Goal: Task Accomplishment & Management: Use online tool/utility

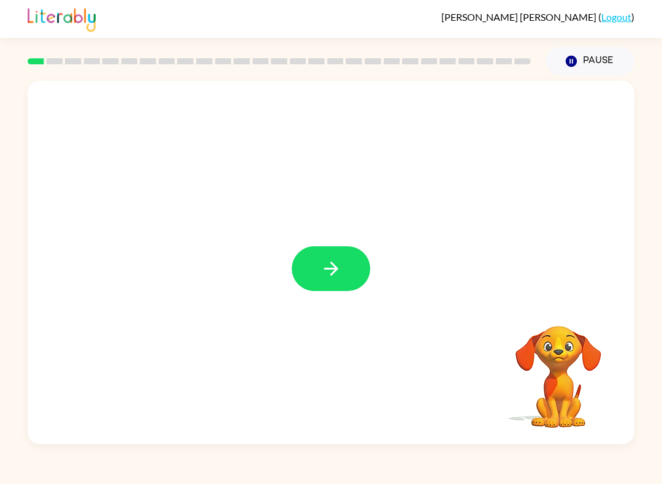
click at [330, 273] on icon "button" at bounding box center [330, 268] width 21 height 21
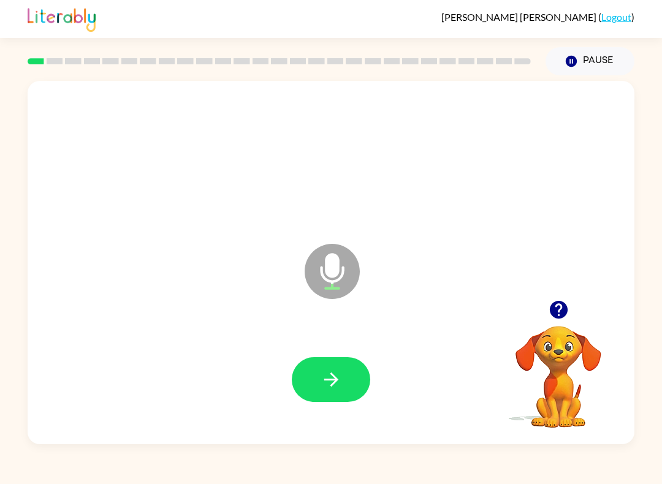
click at [328, 372] on icon "button" at bounding box center [330, 379] width 21 height 21
click at [358, 385] on button "button" at bounding box center [331, 379] width 78 height 45
click at [319, 380] on button "button" at bounding box center [331, 379] width 78 height 45
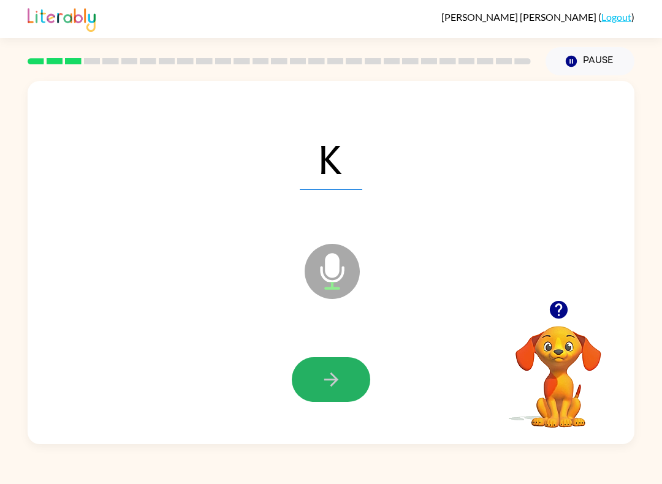
click at [318, 383] on button "button" at bounding box center [331, 379] width 78 height 45
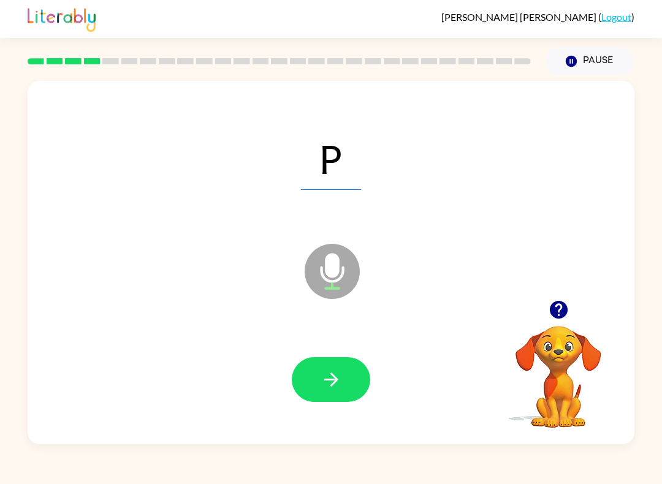
click at [322, 365] on button "button" at bounding box center [331, 379] width 78 height 45
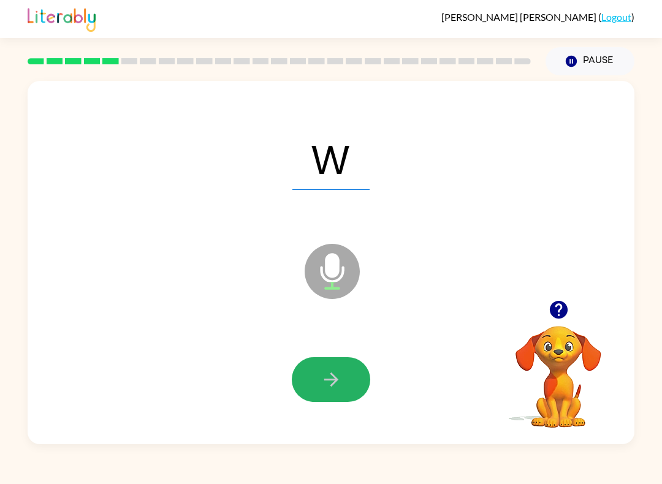
click at [308, 374] on button "button" at bounding box center [331, 379] width 78 height 45
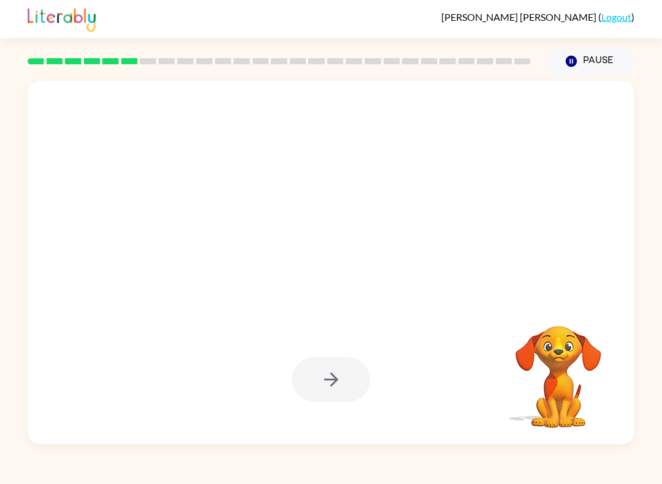
click at [270, 404] on div at bounding box center [331, 379] width 582 height 105
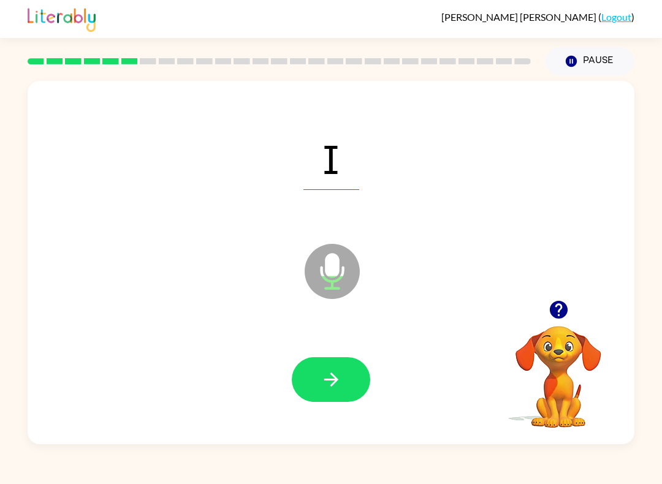
click at [323, 384] on icon "button" at bounding box center [330, 379] width 21 height 21
click at [329, 386] on icon "button" at bounding box center [330, 379] width 21 height 21
click at [330, 381] on icon "button" at bounding box center [330, 379] width 21 height 21
click at [357, 384] on button "button" at bounding box center [331, 379] width 78 height 45
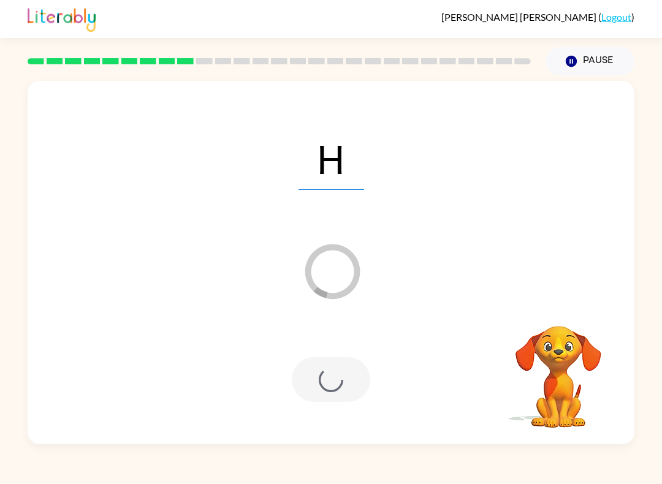
click at [312, 389] on div at bounding box center [331, 379] width 78 height 45
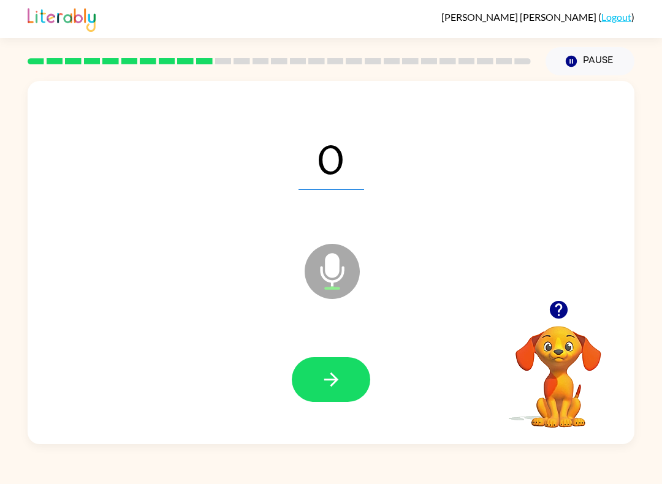
click at [310, 388] on button "button" at bounding box center [331, 379] width 78 height 45
click at [354, 387] on button "button" at bounding box center [331, 379] width 78 height 45
click at [347, 374] on button "button" at bounding box center [331, 379] width 78 height 45
click at [278, 391] on div at bounding box center [331, 379] width 582 height 105
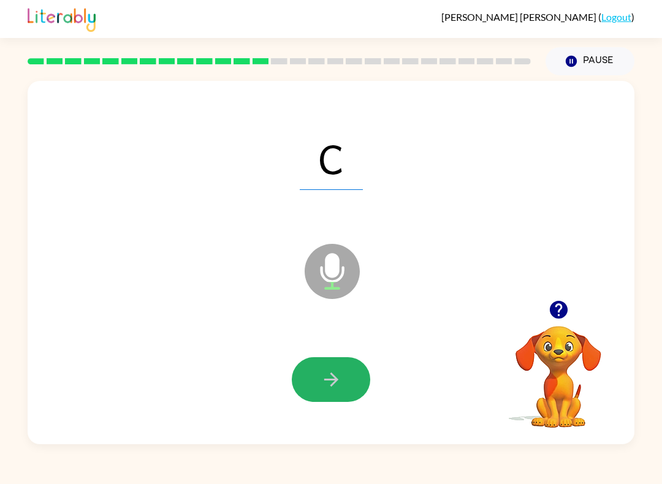
click at [325, 388] on icon "button" at bounding box center [330, 379] width 21 height 21
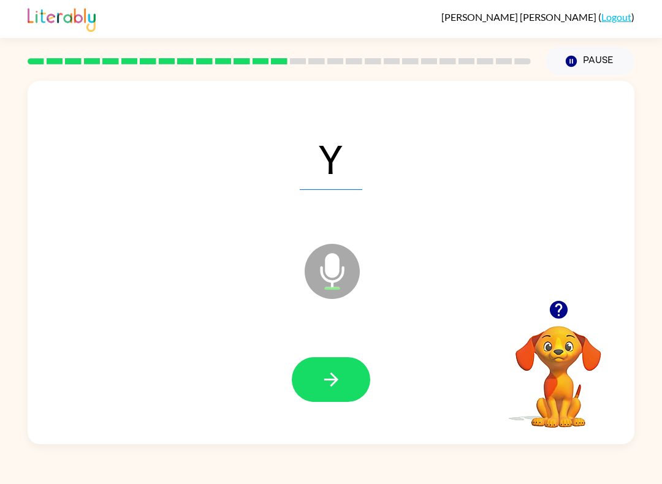
click at [344, 361] on button "button" at bounding box center [331, 379] width 78 height 45
click at [342, 380] on button "button" at bounding box center [331, 379] width 78 height 45
click at [334, 366] on button "button" at bounding box center [331, 379] width 78 height 45
click at [330, 368] on button "button" at bounding box center [331, 379] width 78 height 45
click at [312, 368] on button "button" at bounding box center [331, 379] width 78 height 45
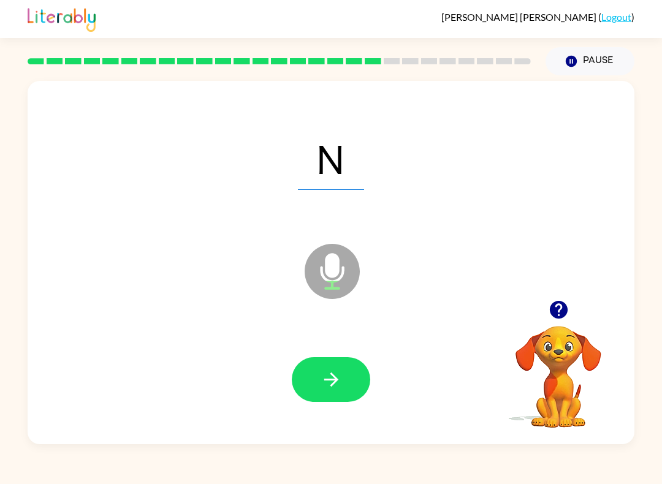
click at [330, 379] on icon "button" at bounding box center [330, 379] width 21 height 21
click at [334, 386] on icon "button" at bounding box center [330, 379] width 21 height 21
click at [336, 393] on button "button" at bounding box center [331, 379] width 78 height 45
click at [333, 380] on icon "button" at bounding box center [330, 379] width 14 height 14
click at [311, 401] on button "button" at bounding box center [331, 379] width 78 height 45
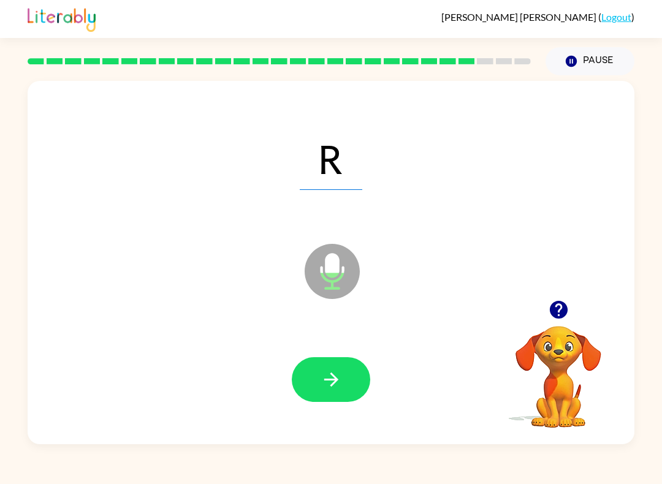
click at [342, 378] on button "button" at bounding box center [331, 379] width 78 height 45
click at [323, 368] on button "button" at bounding box center [331, 379] width 78 height 45
click at [338, 372] on icon "button" at bounding box center [330, 379] width 21 height 21
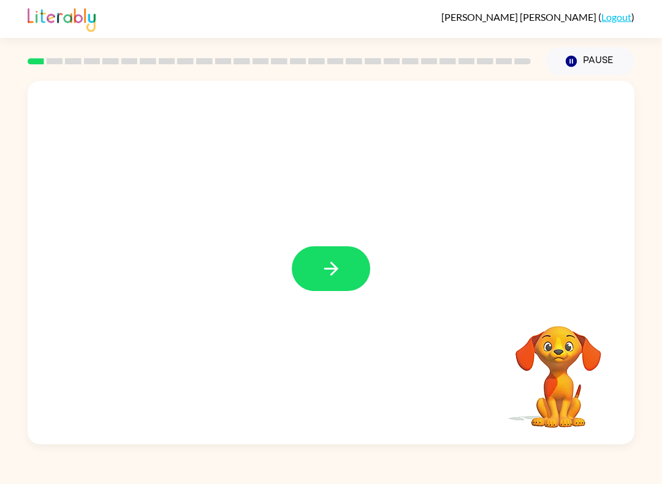
click at [342, 263] on button "button" at bounding box center [331, 268] width 78 height 45
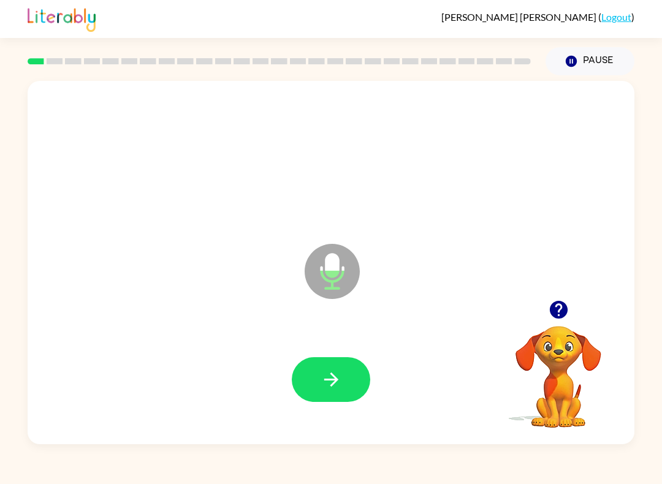
click at [326, 398] on button "button" at bounding box center [331, 379] width 78 height 45
click at [330, 376] on icon "button" at bounding box center [330, 379] width 21 height 21
click at [330, 377] on icon "button" at bounding box center [330, 379] width 21 height 21
click at [327, 385] on icon "button" at bounding box center [330, 379] width 21 height 21
click at [344, 359] on button "button" at bounding box center [331, 379] width 78 height 45
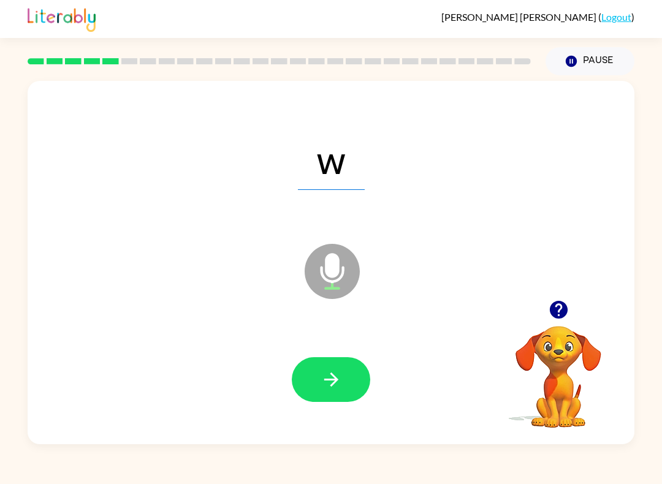
click at [333, 369] on icon "button" at bounding box center [330, 379] width 21 height 21
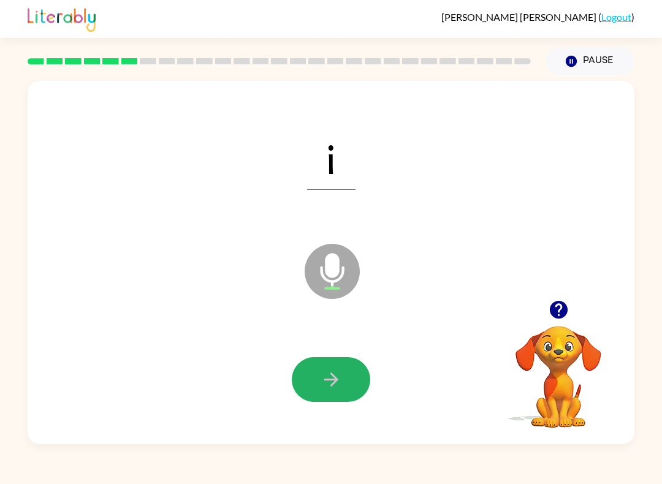
click at [330, 380] on icon "button" at bounding box center [330, 379] width 14 height 14
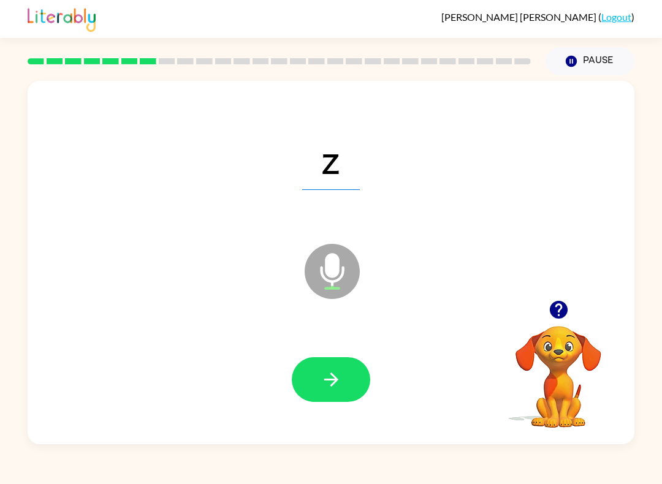
click at [325, 390] on icon "button" at bounding box center [330, 379] width 21 height 21
click at [334, 374] on icon "button" at bounding box center [330, 379] width 21 height 21
click at [328, 393] on button "button" at bounding box center [331, 379] width 78 height 45
click at [309, 372] on button "button" at bounding box center [331, 379] width 78 height 45
click at [319, 369] on button "button" at bounding box center [331, 379] width 78 height 45
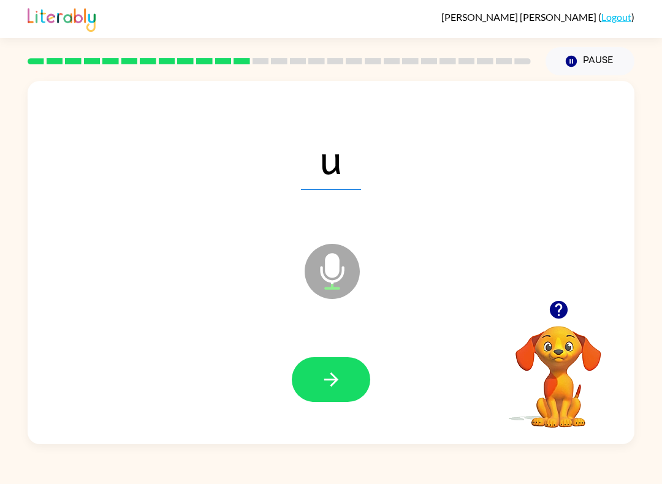
click at [339, 364] on button "button" at bounding box center [331, 379] width 78 height 45
click at [340, 371] on icon "button" at bounding box center [330, 379] width 21 height 21
click at [326, 363] on button "button" at bounding box center [331, 379] width 78 height 45
click at [319, 358] on button "button" at bounding box center [331, 379] width 78 height 45
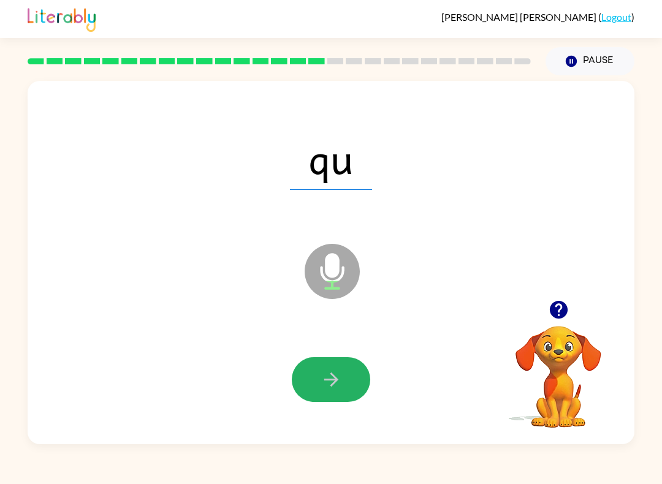
click at [343, 388] on button "button" at bounding box center [331, 379] width 78 height 45
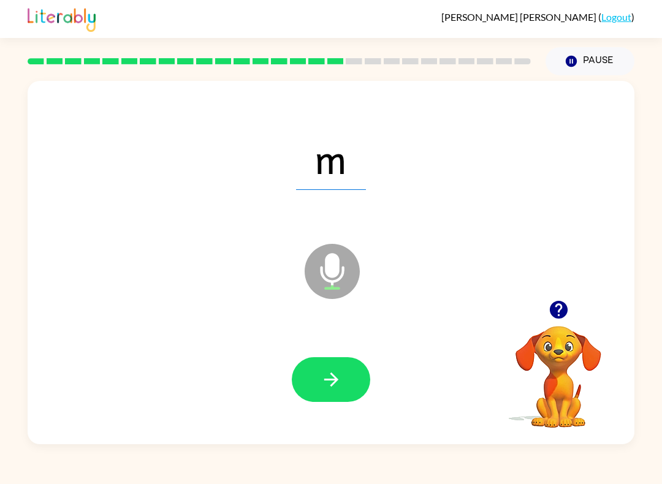
click at [398, 380] on div at bounding box center [331, 379] width 582 height 105
click at [364, 384] on button "button" at bounding box center [331, 379] width 78 height 45
click at [350, 368] on button "button" at bounding box center [331, 379] width 78 height 45
click at [353, 383] on button "button" at bounding box center [331, 379] width 78 height 45
click at [346, 376] on button "button" at bounding box center [331, 379] width 78 height 45
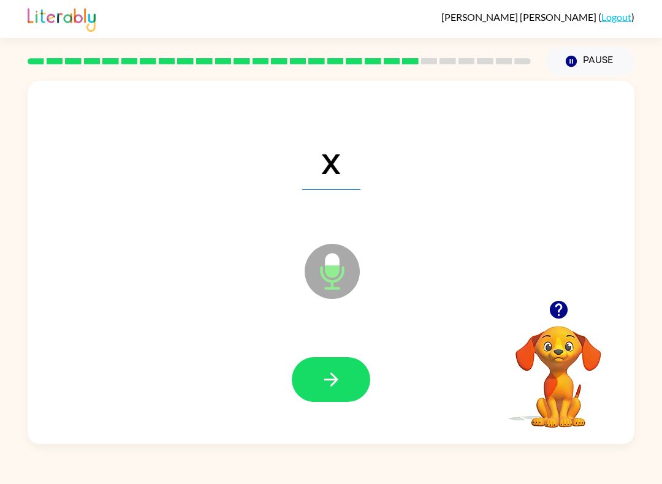
click at [342, 387] on button "button" at bounding box center [331, 379] width 78 height 45
click at [350, 383] on button "button" at bounding box center [331, 379] width 78 height 45
click at [352, 382] on button "button" at bounding box center [331, 379] width 78 height 45
click at [350, 389] on button "button" at bounding box center [331, 379] width 78 height 45
click at [346, 381] on button "button" at bounding box center [331, 379] width 78 height 45
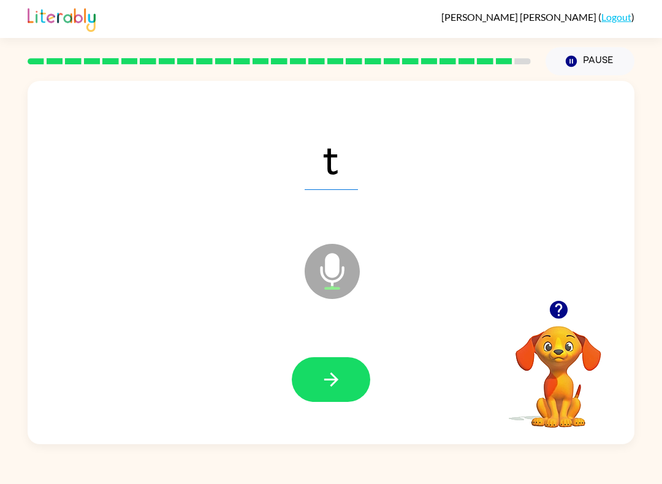
click at [343, 378] on button "button" at bounding box center [331, 379] width 78 height 45
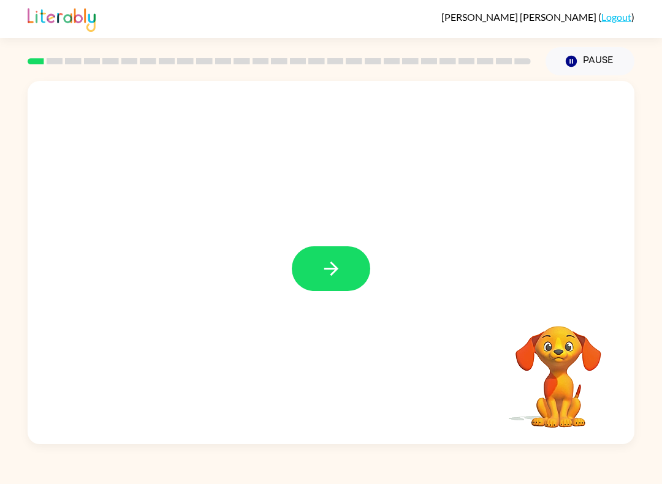
click at [356, 244] on div at bounding box center [331, 262] width 606 height 363
click at [343, 263] on button "button" at bounding box center [331, 268] width 78 height 45
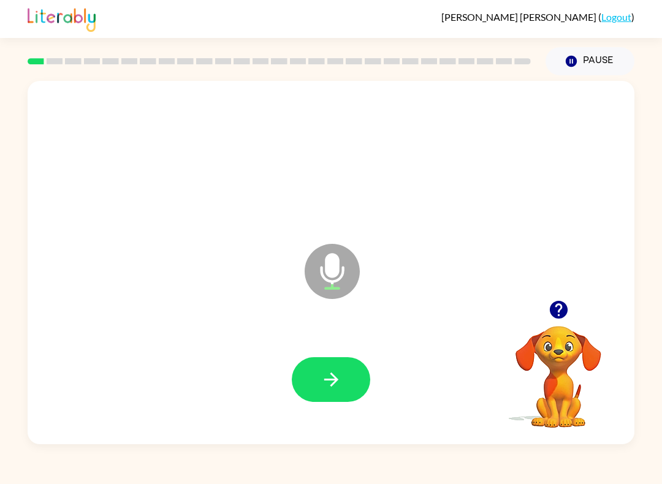
click at [315, 379] on button "button" at bounding box center [331, 379] width 78 height 45
click at [319, 380] on button "button" at bounding box center [331, 379] width 78 height 45
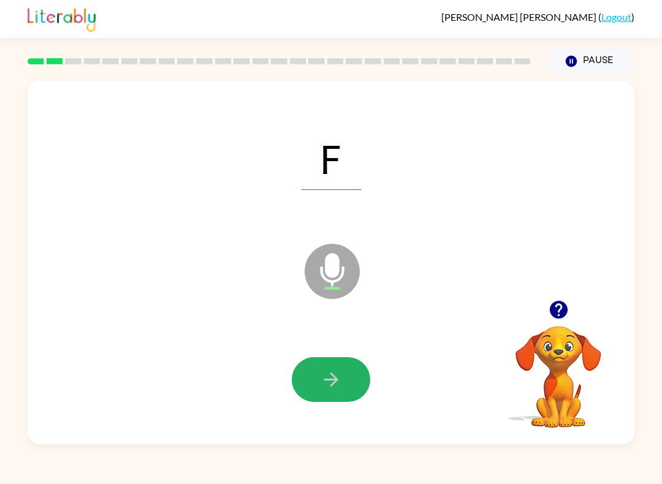
click at [328, 380] on icon "button" at bounding box center [330, 379] width 14 height 14
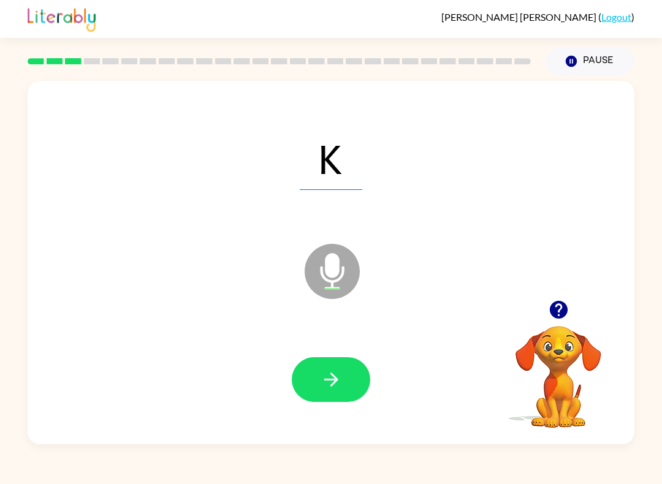
click at [322, 392] on button "button" at bounding box center [331, 379] width 78 height 45
click at [344, 387] on button "button" at bounding box center [331, 379] width 78 height 45
click at [317, 377] on button "button" at bounding box center [331, 379] width 78 height 45
click at [346, 379] on button "button" at bounding box center [331, 379] width 78 height 45
click at [336, 396] on button "button" at bounding box center [331, 379] width 78 height 45
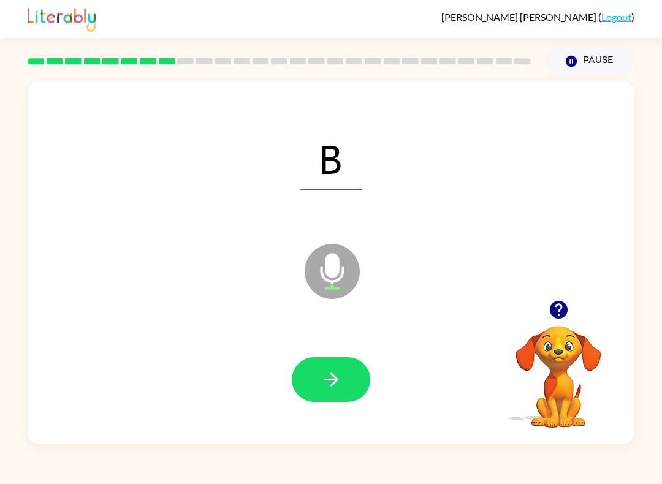
click at [337, 380] on icon "button" at bounding box center [330, 379] width 14 height 14
click at [336, 390] on icon "button" at bounding box center [330, 379] width 21 height 21
click at [336, 376] on icon "button" at bounding box center [330, 379] width 21 height 21
click at [338, 371] on icon "button" at bounding box center [330, 379] width 21 height 21
click at [338, 369] on icon "button" at bounding box center [330, 379] width 21 height 21
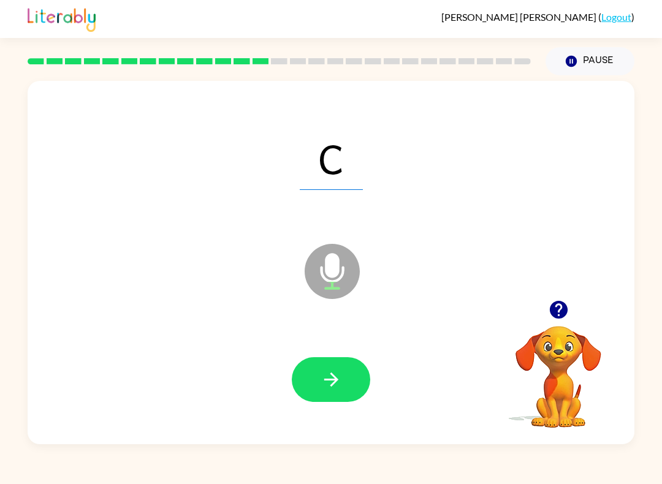
click at [341, 380] on icon "button" at bounding box center [330, 379] width 21 height 21
click at [339, 399] on button "button" at bounding box center [331, 379] width 78 height 45
click at [346, 384] on button "button" at bounding box center [331, 379] width 78 height 45
click at [343, 367] on button "button" at bounding box center [331, 379] width 78 height 45
click at [345, 379] on button "button" at bounding box center [331, 379] width 78 height 45
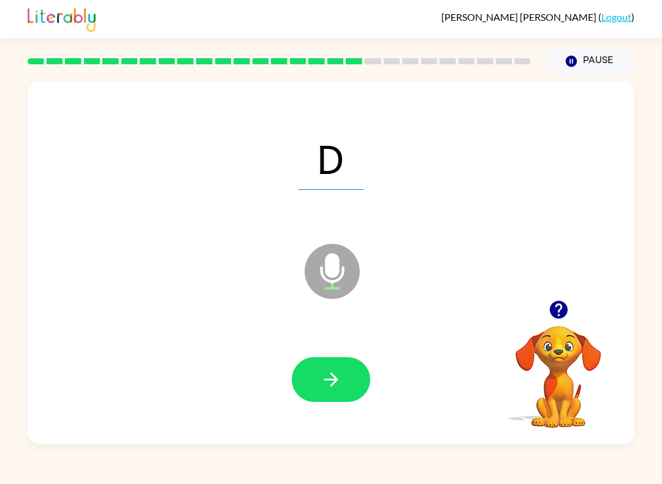
click at [348, 383] on button "button" at bounding box center [331, 379] width 78 height 45
click at [358, 382] on button "button" at bounding box center [331, 379] width 78 height 45
click at [353, 380] on button "button" at bounding box center [331, 379] width 78 height 45
click at [349, 380] on button "button" at bounding box center [331, 379] width 78 height 45
click at [341, 382] on icon "button" at bounding box center [330, 379] width 21 height 21
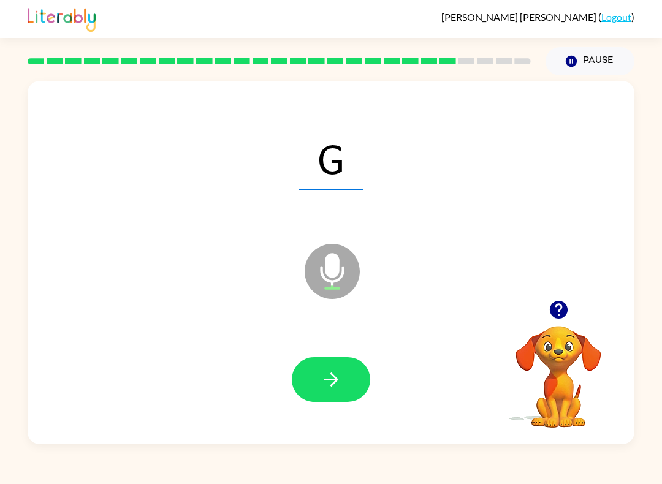
click at [352, 374] on button "button" at bounding box center [331, 379] width 78 height 45
click at [356, 376] on button "button" at bounding box center [331, 379] width 78 height 45
click at [355, 377] on button "button" at bounding box center [331, 379] width 78 height 45
click at [355, 378] on button "button" at bounding box center [331, 379] width 78 height 45
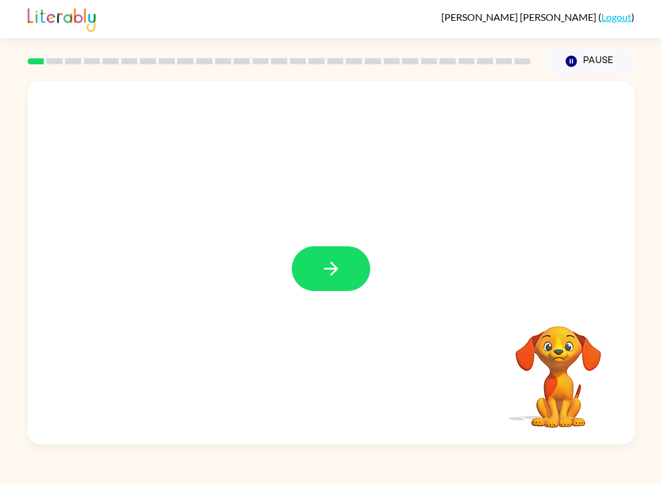
click at [342, 282] on button "button" at bounding box center [331, 268] width 78 height 45
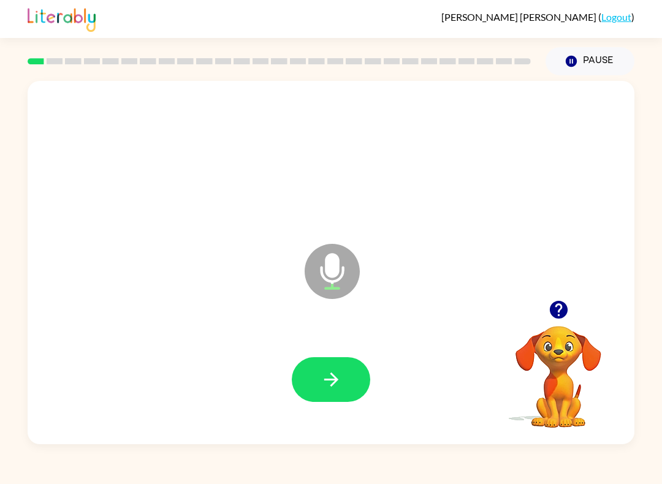
click at [326, 377] on icon "button" at bounding box center [330, 379] width 21 height 21
click at [335, 380] on icon "button" at bounding box center [330, 379] width 14 height 14
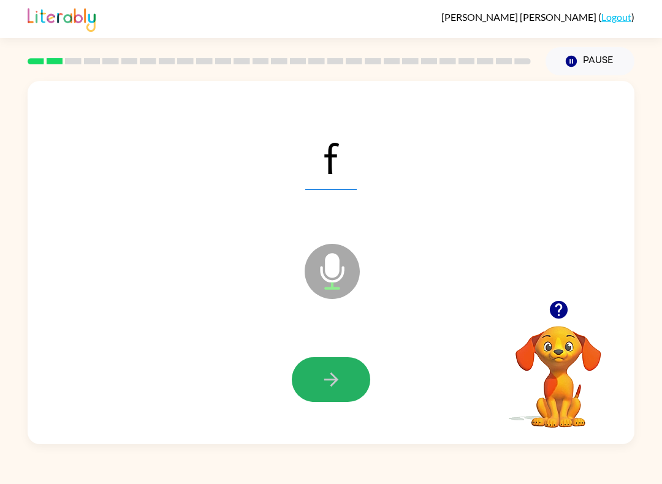
click at [352, 380] on button "button" at bounding box center [331, 379] width 78 height 45
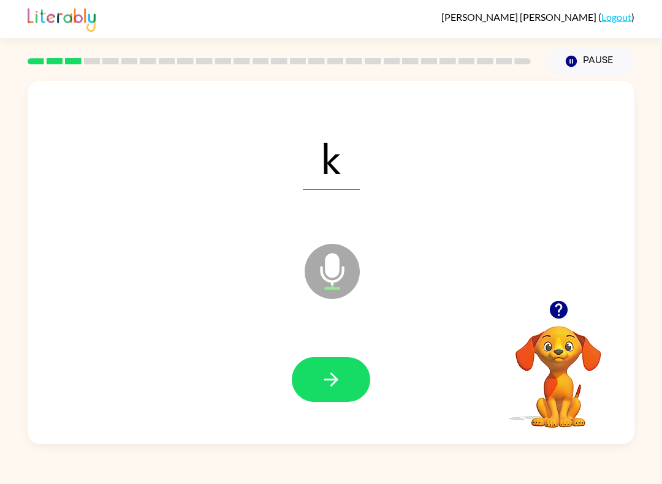
click at [340, 388] on icon "button" at bounding box center [330, 379] width 21 height 21
click at [334, 383] on icon "button" at bounding box center [330, 379] width 14 height 14
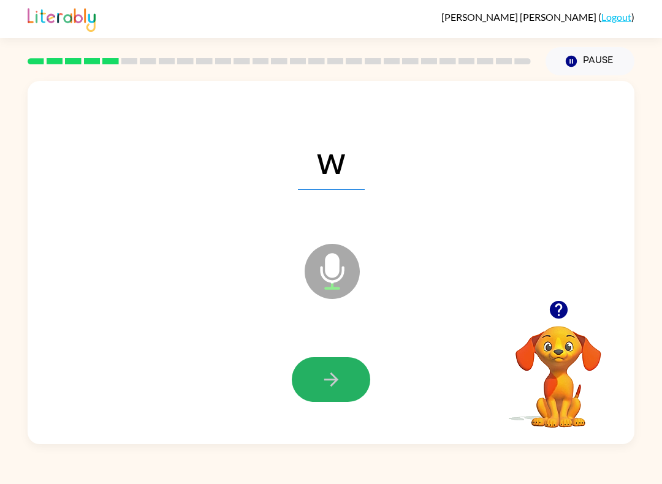
click at [336, 384] on icon "button" at bounding box center [330, 379] width 21 height 21
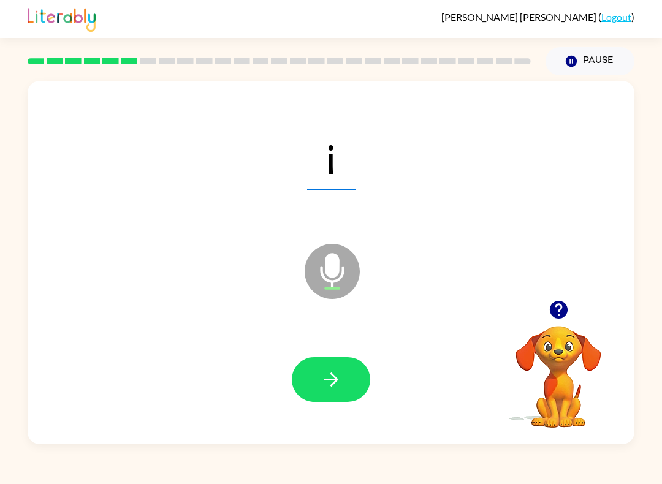
click at [342, 375] on button "button" at bounding box center [331, 379] width 78 height 45
click at [349, 378] on button "button" at bounding box center [331, 379] width 78 height 45
click at [314, 385] on button "button" at bounding box center [331, 379] width 78 height 45
click at [350, 376] on button "button" at bounding box center [331, 379] width 78 height 45
click at [322, 370] on icon "button" at bounding box center [330, 379] width 21 height 21
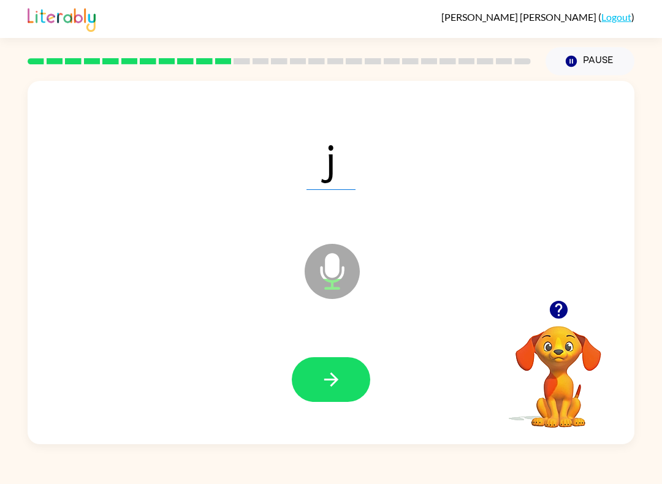
click at [337, 381] on icon "button" at bounding box center [330, 379] width 14 height 14
click at [353, 378] on button "button" at bounding box center [331, 379] width 78 height 45
click at [357, 383] on button "button" at bounding box center [331, 379] width 78 height 45
click at [322, 369] on button "button" at bounding box center [331, 379] width 78 height 45
click at [327, 401] on button "button" at bounding box center [331, 379] width 78 height 45
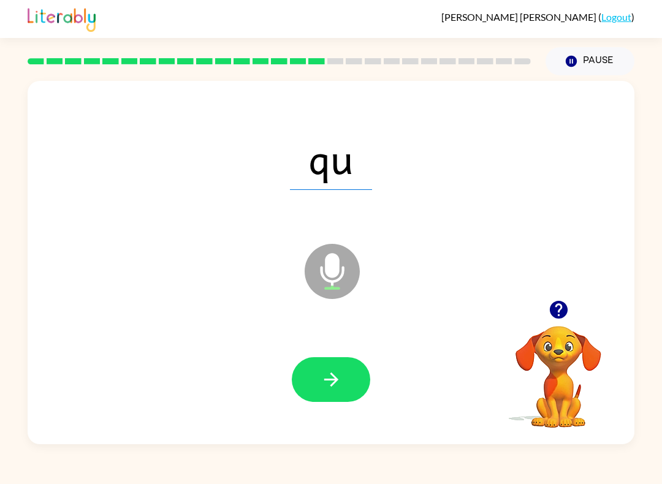
click at [363, 390] on button "button" at bounding box center [331, 379] width 78 height 45
click at [338, 387] on icon "button" at bounding box center [330, 379] width 21 height 21
click at [317, 371] on button "button" at bounding box center [331, 379] width 78 height 45
click at [319, 371] on button "button" at bounding box center [331, 379] width 78 height 45
click at [323, 388] on icon "button" at bounding box center [330, 379] width 21 height 21
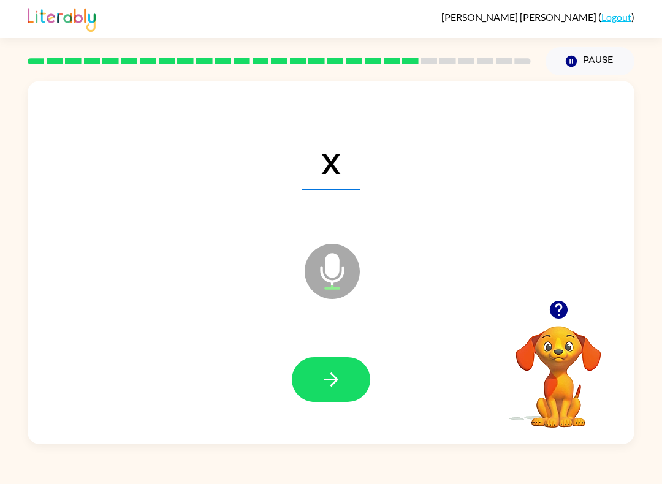
click at [339, 375] on icon "button" at bounding box center [330, 379] width 21 height 21
click at [342, 369] on button "button" at bounding box center [331, 379] width 78 height 45
click at [342, 377] on button "button" at bounding box center [331, 379] width 78 height 45
click at [353, 373] on button "button" at bounding box center [331, 379] width 78 height 45
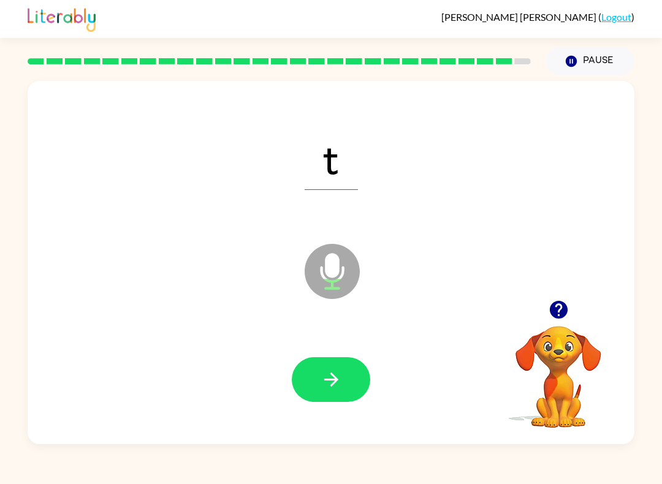
click at [339, 376] on icon "button" at bounding box center [330, 379] width 21 height 21
